Goal: Find specific page/section: Locate a particular part of the current website

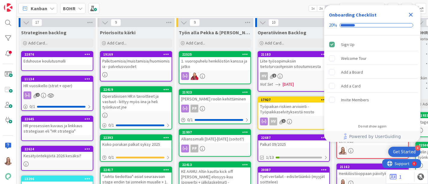
click at [412, 14] on icon "Close Checklist" at bounding box center [411, 15] width 4 height 4
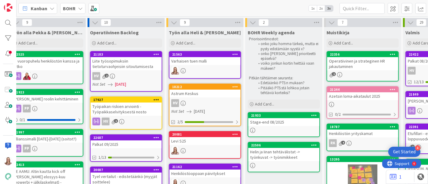
scroll to position [0, 178]
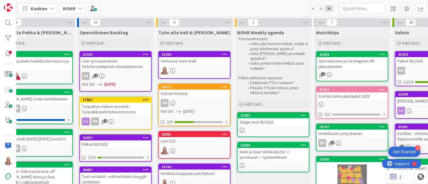
click at [270, 120] on div "Stage-end 08/2025" at bounding box center [273, 122] width 71 height 8
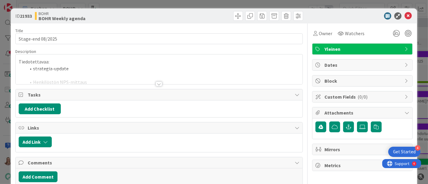
click at [158, 84] on div at bounding box center [159, 84] width 7 height 5
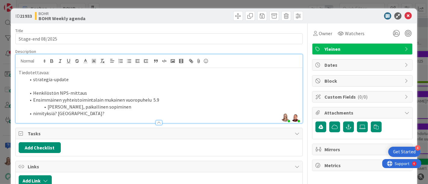
click at [92, 92] on li "Henkilöstön NPS-mittaus" at bounding box center [163, 93] width 274 height 7
click at [81, 113] on li "nimityksiä? [GEOGRAPHIC_DATA]?" at bounding box center [163, 113] width 274 height 7
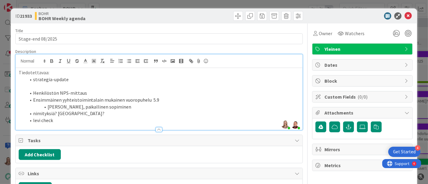
click at [64, 100] on li "Ensimmäinen yyhteistoimintalain mukainen vuoropuhelu 5.9" at bounding box center [163, 100] width 274 height 7
click at [159, 100] on li "Ensimmäinen yhteistoimintalain mukainen vuoropuhelu 5.9" at bounding box center [163, 100] width 274 height 7
click at [127, 113] on li "nimityksiä? [GEOGRAPHIC_DATA]?" at bounding box center [163, 113] width 274 height 7
click at [109, 119] on li "levi check" at bounding box center [163, 120] width 274 height 7
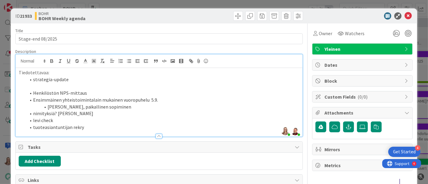
click at [77, 82] on li "strategia-update" at bounding box center [163, 79] width 274 height 7
click at [406, 19] on icon at bounding box center [408, 15] width 7 height 7
